Goal: Information Seeking & Learning: Learn about a topic

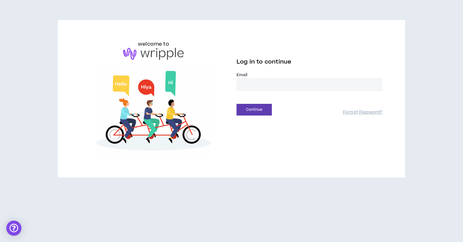
type input "**********"
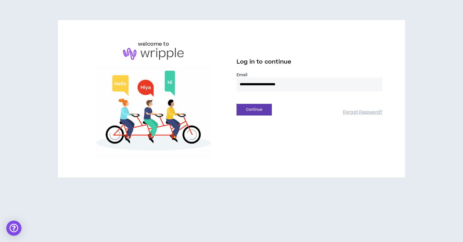
click at [254, 110] on button "Continue" at bounding box center [253, 110] width 35 height 12
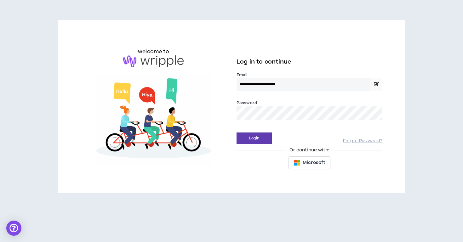
click at [226, 102] on div "welcome to" at bounding box center [154, 106] width 156 height 117
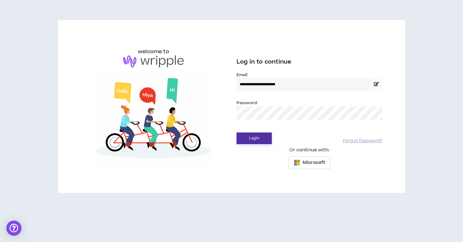
click at [252, 141] on button "Login" at bounding box center [253, 139] width 35 height 12
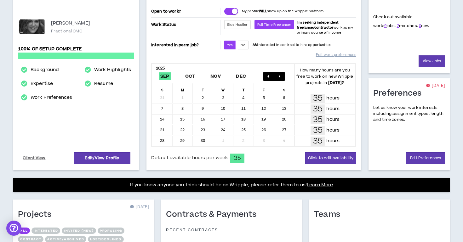
scroll to position [150, 0]
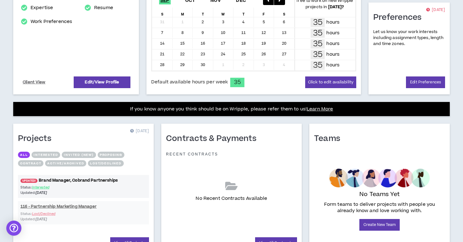
click at [71, 183] on link "UPDATED! Brand Manager, Cobrand Partnerships" at bounding box center [83, 181] width 131 height 6
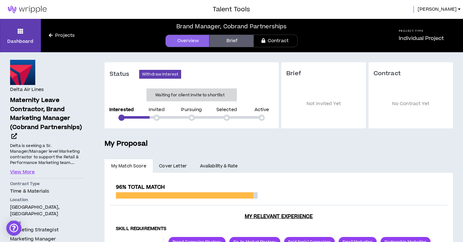
click at [48, 36] on link "Projects" at bounding box center [62, 35] width 42 height 7
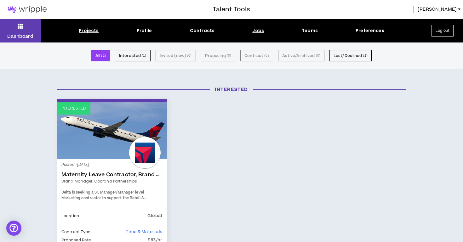
click at [258, 32] on div "Jobs" at bounding box center [258, 30] width 12 height 7
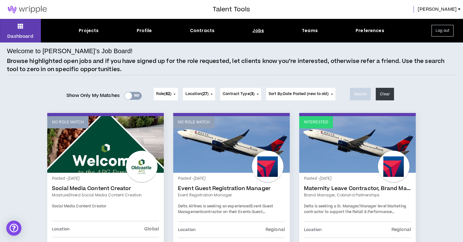
click at [170, 95] on span "Role ( 62 )" at bounding box center [163, 94] width 15 height 6
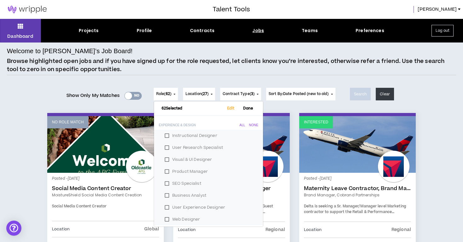
click at [252, 124] on div "None" at bounding box center [253, 125] width 9 height 4
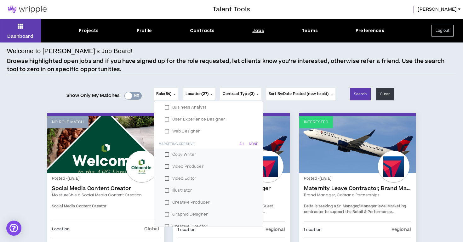
scroll to position [88, 0]
click at [252, 142] on div "None" at bounding box center [253, 144] width 9 height 4
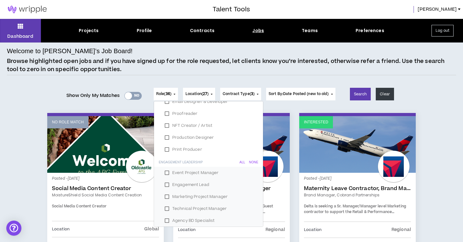
scroll to position [306, 0]
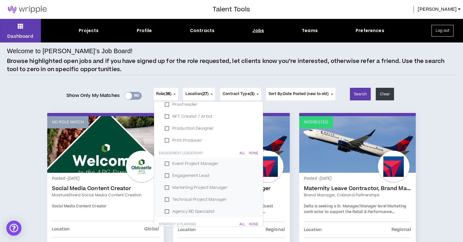
click at [167, 185] on label "Marketing Project Manager" at bounding box center [208, 187] width 94 height 9
click at [165, 189] on label "Marketing Project Manager" at bounding box center [208, 187] width 94 height 9
click at [165, 200] on label "Technical Project Manager" at bounding box center [208, 199] width 94 height 9
click at [165, 212] on label "Agency BD Specialist" at bounding box center [208, 211] width 94 height 9
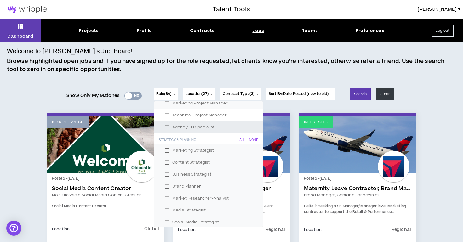
scroll to position [393, 0]
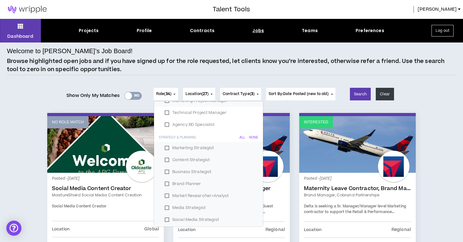
click at [166, 163] on label "Content Strategist" at bounding box center [208, 159] width 94 height 9
click at [165, 172] on label "Business Strategist" at bounding box center [208, 171] width 94 height 9
click at [165, 179] on label "Brand Planner" at bounding box center [208, 183] width 94 height 9
click at [165, 196] on label "Market Researcher+Analyst" at bounding box center [208, 195] width 94 height 9
click at [165, 207] on label "Media Strategist" at bounding box center [208, 207] width 94 height 9
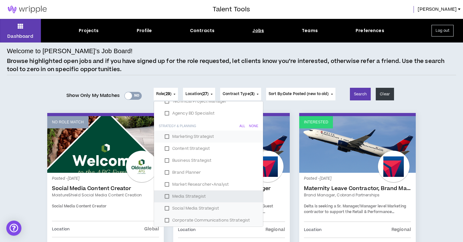
scroll to position [405, 0]
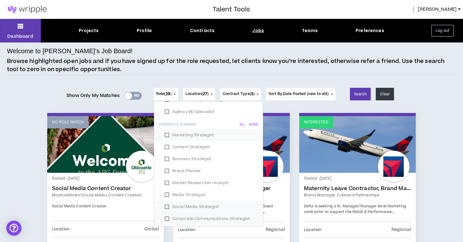
click at [165, 207] on label "Social Media Strategist" at bounding box center [208, 206] width 94 height 9
click at [165, 221] on label "Corporate Communications Strategist" at bounding box center [208, 218] width 94 height 9
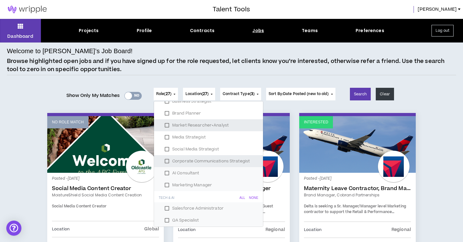
scroll to position [478, 0]
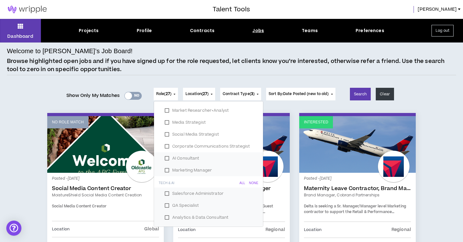
click at [166, 158] on label "AI Consultant" at bounding box center [208, 158] width 94 height 9
click at [250, 182] on div "None" at bounding box center [253, 183] width 9 height 4
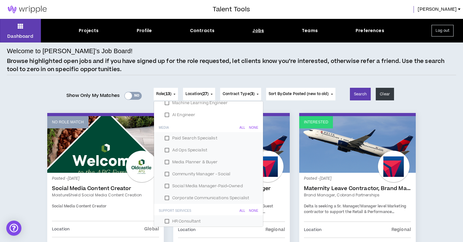
scroll to position [701, 0]
click at [256, 126] on div "None" at bounding box center [253, 127] width 9 height 4
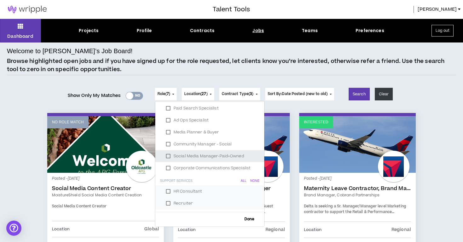
scroll to position [730, 0]
click at [251, 181] on div "None" at bounding box center [254, 181] width 9 height 4
click at [247, 219] on span "Done" at bounding box center [249, 220] width 15 height 4
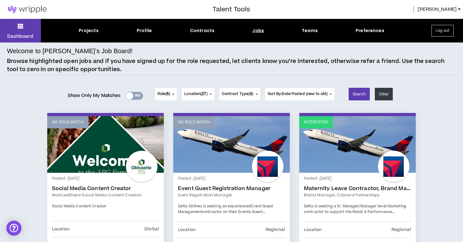
scroll to position [0, 0]
click at [447, 31] on button "Log out" at bounding box center [442, 31] width 22 height 12
